Goal: Browse casually

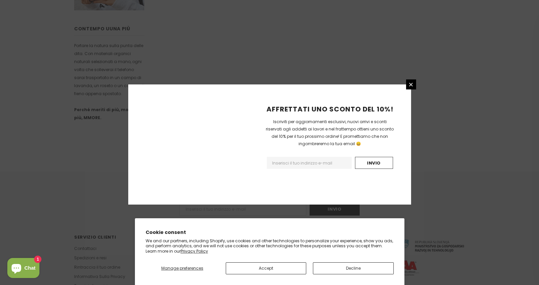
scroll to position [400, 0]
